Goal: Information Seeking & Learning: Learn about a topic

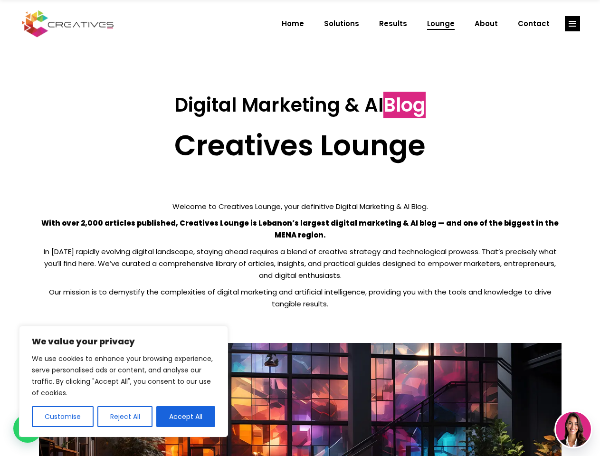
click at [300, 228] on p "With over 2,000 articles published, Creatives Lounge is Lebanon’s largest digit…" at bounding box center [300, 229] width 523 height 24
click at [62, 417] on button "Customise" at bounding box center [63, 416] width 62 height 21
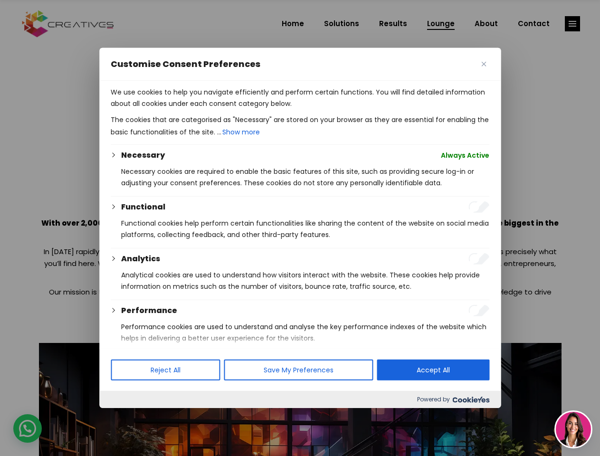
click at [124, 417] on div at bounding box center [300, 228] width 600 height 456
click at [186, 109] on p "We use cookies to help you navigate efficiently and perform certain functions. …" at bounding box center [300, 97] width 379 height 23
click at [573, 24] on div at bounding box center [300, 228] width 600 height 456
click at [574, 430] on img at bounding box center [573, 429] width 35 height 35
